Goal: Communication & Community: Share content

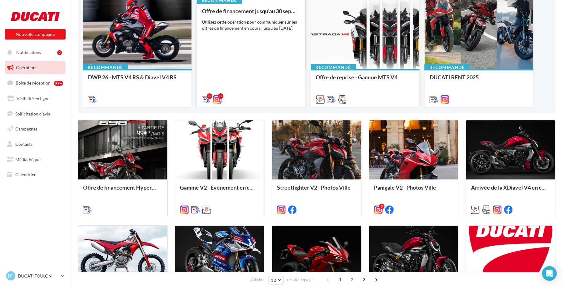
scroll to position [83, 0]
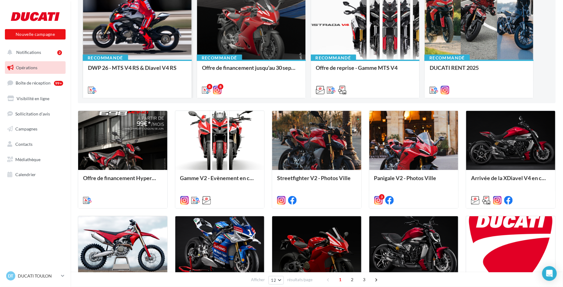
click at [151, 32] on div at bounding box center [137, 23] width 109 height 73
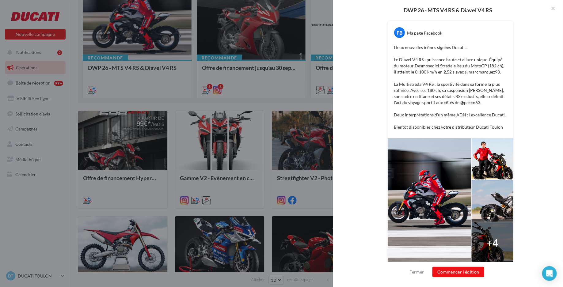
scroll to position [118, 0]
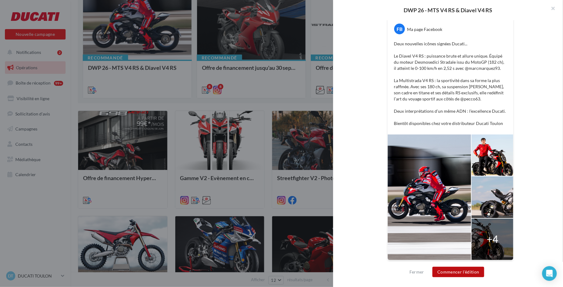
click at [459, 271] on button "Commencer l'édition" at bounding box center [459, 272] width 52 height 10
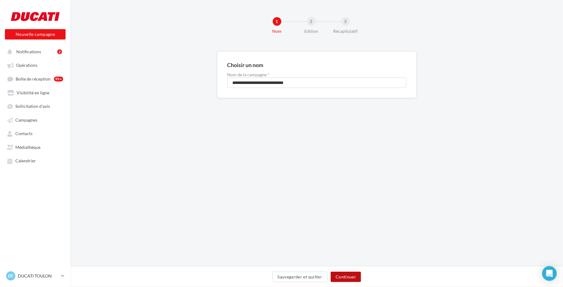
click at [349, 278] on button "Continuer" at bounding box center [346, 277] width 30 height 10
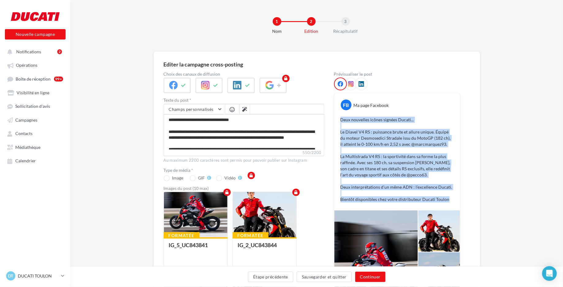
drag, startPoint x: 453, startPoint y: 200, endPoint x: 340, endPoint y: 115, distance: 142.1
click at [340, 115] on div "Deux nouvelles icônes signées Ducati... Le Diavel V4 RS : puissance brute et al…" at bounding box center [397, 159] width 123 height 89
copy p "Deux nouvelles icônes signées Ducati... Le Diavel V4 RS : puissance brute et al…"
click at [377, 275] on button "Continuer" at bounding box center [370, 277] width 30 height 10
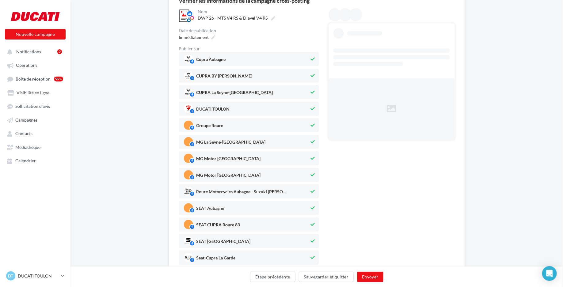
scroll to position [69, 0]
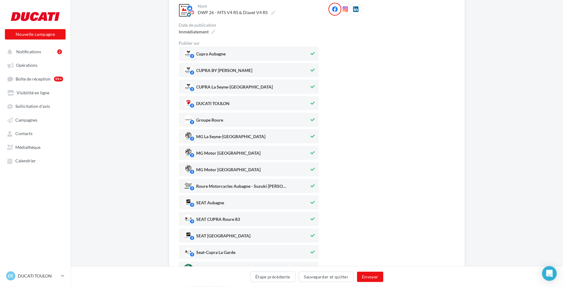
click at [266, 53] on span "Cupra Aubagne" at bounding box center [247, 53] width 126 height 9
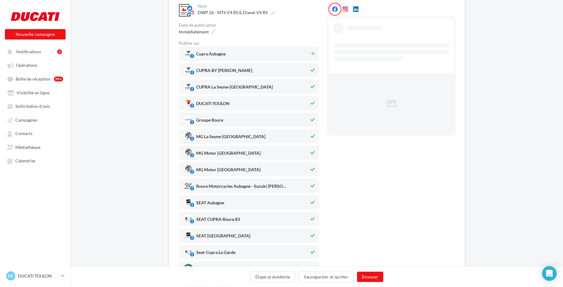
click at [265, 67] on span "CUPRA BY [PERSON_NAME]" at bounding box center [247, 70] width 126 height 9
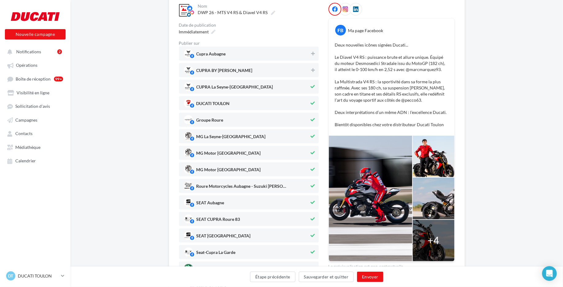
click at [262, 86] on span "CUPRA La Seyne-[GEOGRAPHIC_DATA]" at bounding box center [247, 86] width 126 height 9
click at [260, 101] on span "DUCATI TOULON" at bounding box center [247, 103] width 126 height 9
click at [256, 118] on span "Groupe Roure" at bounding box center [247, 119] width 126 height 9
click at [253, 135] on span "MG La Seyne-sur-Mer" at bounding box center [247, 136] width 126 height 9
click at [249, 152] on span "MG Motor Aix-en-Provence" at bounding box center [229, 154] width 64 height 7
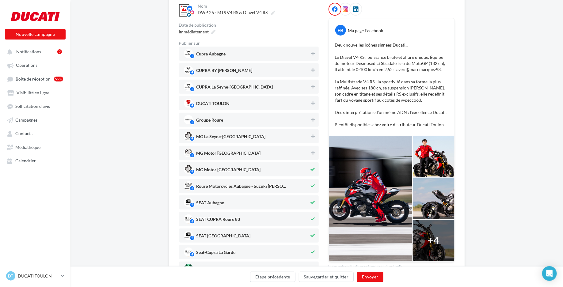
click at [251, 105] on span "DUCATI TOULON" at bounding box center [247, 103] width 126 height 9
click at [244, 170] on span "MG Motor Toulon" at bounding box center [247, 169] width 126 height 9
click at [243, 186] on span "Roure Motorcycles Aubagne - Suzuki l Stark ..." at bounding box center [243, 187] width 92 height 7
click at [239, 201] on span "SEAT Aubagne" at bounding box center [247, 202] width 126 height 9
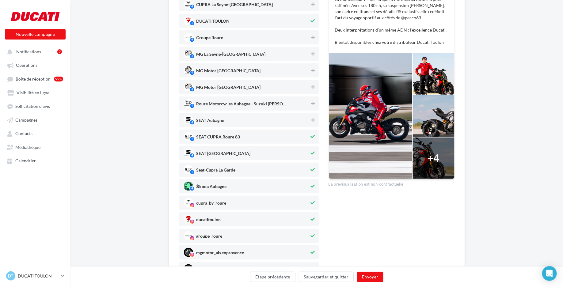
scroll to position [156, 0]
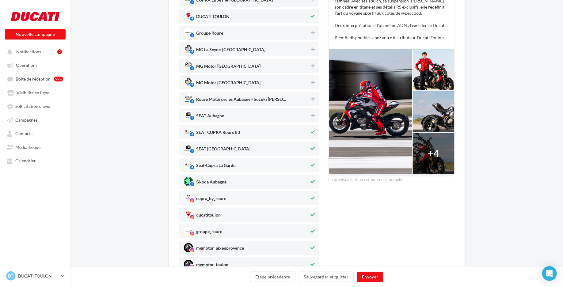
click at [249, 132] on span "SEAT CUPRA Roure 83" at bounding box center [247, 132] width 126 height 9
click at [249, 150] on span "SEAT La Seyne-sur-Mer" at bounding box center [247, 148] width 126 height 9
click at [247, 163] on span "Seat-Cupra La Garde" at bounding box center [247, 165] width 126 height 9
click at [239, 184] on span "Škoda Aubagne" at bounding box center [247, 181] width 126 height 9
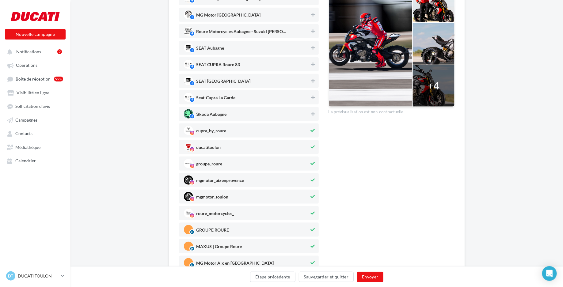
scroll to position [231, 0]
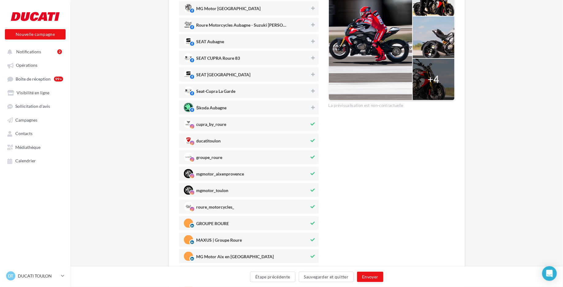
click at [232, 125] on span "cupra_by_roure" at bounding box center [247, 124] width 126 height 9
click at [230, 162] on div "groupe_roure" at bounding box center [249, 157] width 140 height 14
click at [230, 173] on span "mgmotor_aixenprovence" at bounding box center [221, 175] width 48 height 7
click at [229, 188] on span "mgmotor_toulon" at bounding box center [247, 190] width 126 height 9
click at [227, 207] on span "roure_motorcycles_" at bounding box center [216, 208] width 38 height 7
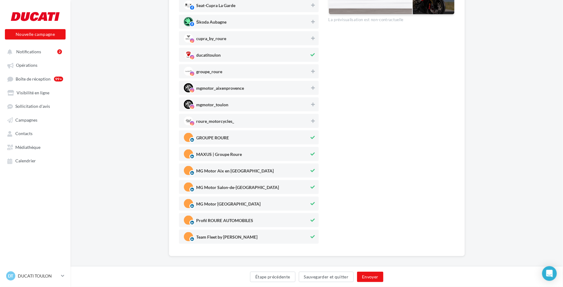
scroll to position [319, 0]
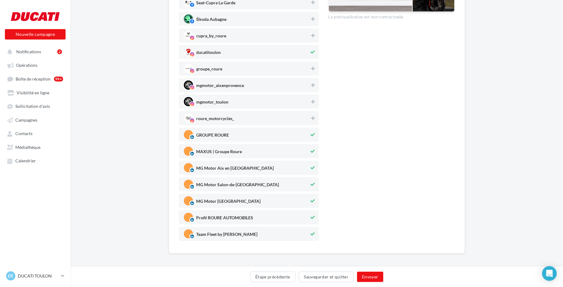
click at [243, 153] on span "MAXUS | Groupe Roure" at bounding box center [247, 151] width 126 height 9
click at [243, 167] on span "MG Motor Aix en Provence" at bounding box center [236, 169] width 78 height 7
click at [239, 183] on span "MG Motor Salon-de-Provence" at bounding box center [238, 186] width 83 height 7
click at [233, 199] on span "MG Motor Toulon" at bounding box center [247, 201] width 126 height 9
click at [228, 217] on span "Profil ROURE AUTOMOBILES" at bounding box center [225, 219] width 57 height 7
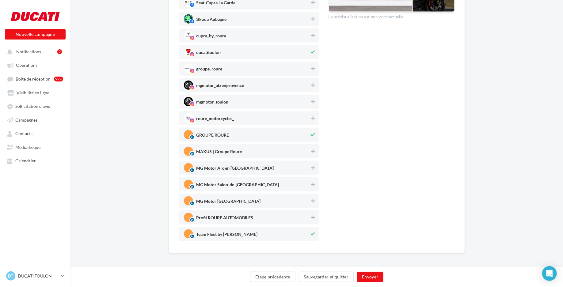
click at [224, 236] on span "Team Fleet by Roure" at bounding box center [227, 235] width 61 height 7
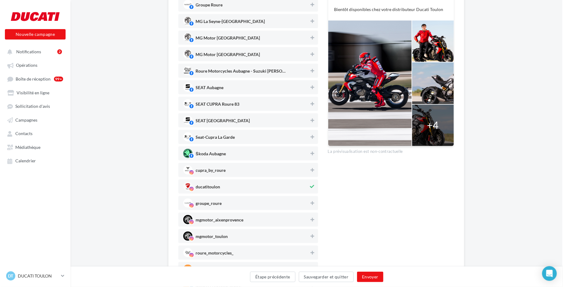
scroll to position [190, 1]
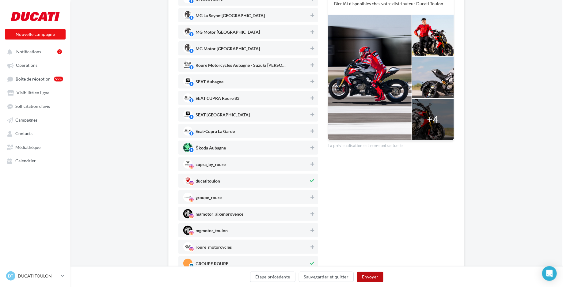
click at [367, 277] on button "Envoyer" at bounding box center [370, 277] width 26 height 10
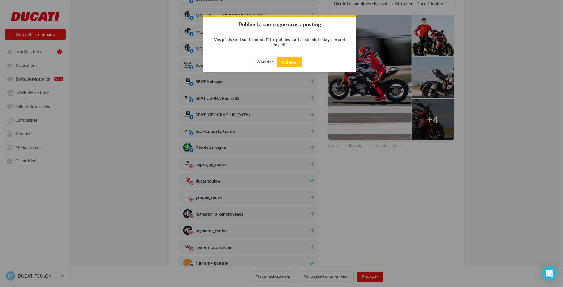
click at [265, 63] on button "Annuler" at bounding box center [265, 62] width 16 height 10
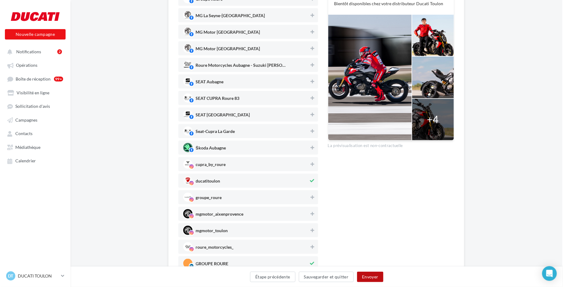
click at [369, 278] on button "Envoyer" at bounding box center [370, 277] width 26 height 10
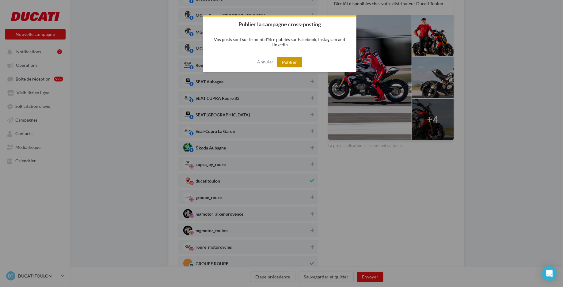
click at [296, 64] on button "Publier" at bounding box center [289, 62] width 25 height 10
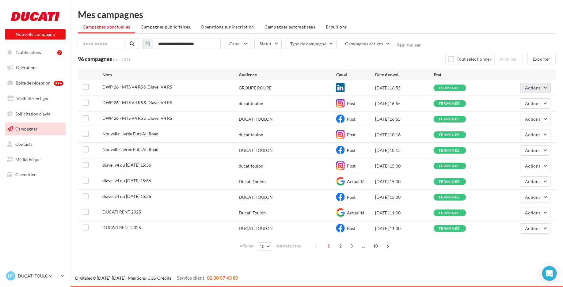
click at [541, 88] on span "Actions" at bounding box center [533, 87] width 15 height 5
drag, startPoint x: 509, startPoint y: 149, endPoint x: 513, endPoint y: 104, distance: 44.6
click at [513, 104] on ul "Voir les résultats Renommer Dupliquer Archiver" at bounding box center [520, 126] width 61 height 64
click at [240, 105] on div "ducatitoulon" at bounding box center [251, 104] width 25 height 6
